Goal: Navigation & Orientation: Find specific page/section

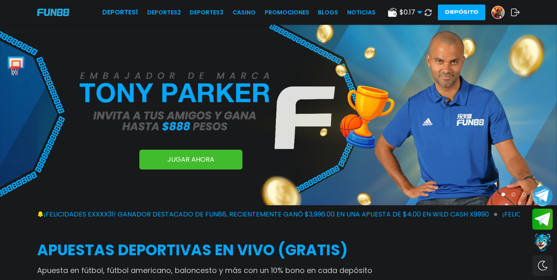
click at [298, 10] on link "Promociones" at bounding box center [287, 12] width 45 height 9
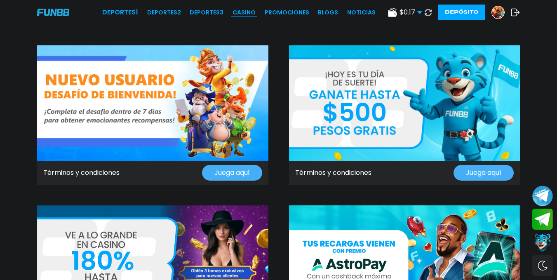
click at [251, 11] on link "CASINO" at bounding box center [243, 12] width 23 height 9
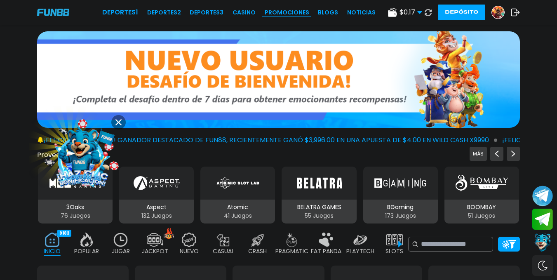
click at [287, 14] on link "Promociones" at bounding box center [287, 12] width 45 height 9
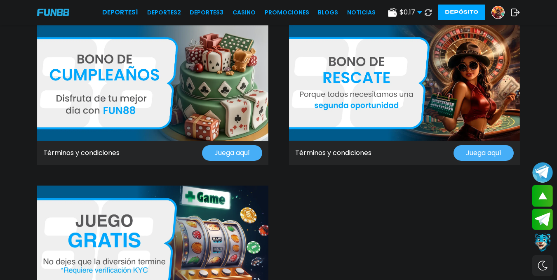
scroll to position [824, 0]
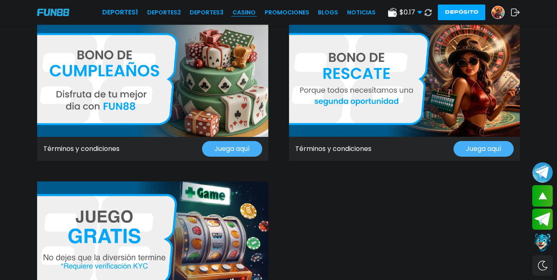
click at [245, 16] on link "CASINO" at bounding box center [243, 12] width 23 height 9
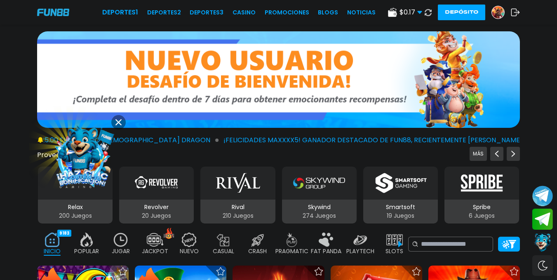
click at [243, 13] on link "CASINO" at bounding box center [243, 12] width 23 height 9
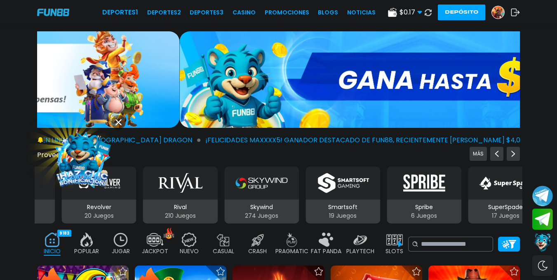
click at [243, 13] on link "CASINO" at bounding box center [243, 12] width 23 height 9
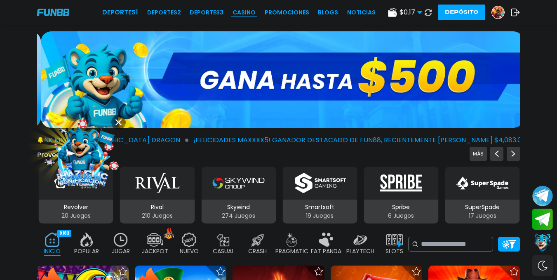
click at [243, 13] on link "CASINO" at bounding box center [243, 12] width 23 height 9
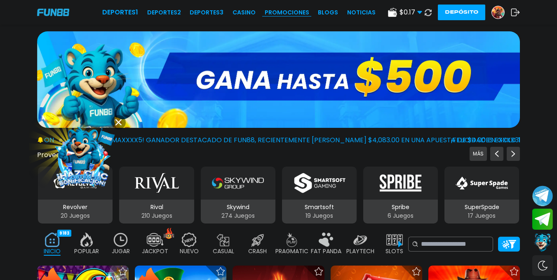
click at [298, 12] on link "Promociones" at bounding box center [287, 12] width 45 height 9
